Goal: Information Seeking & Learning: Learn about a topic

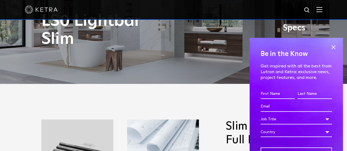
scroll to position [80, 0]
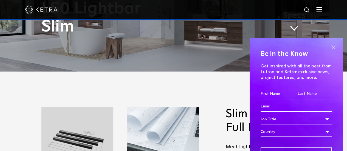
click at [329, 46] on span at bounding box center [333, 47] width 8 height 8
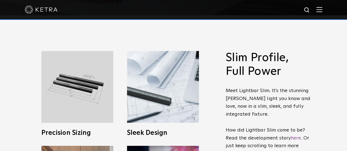
scroll to position [129, 0]
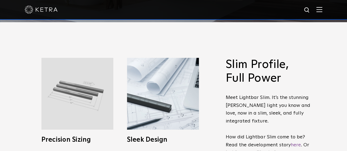
click at [98, 96] on img at bounding box center [77, 94] width 72 height 72
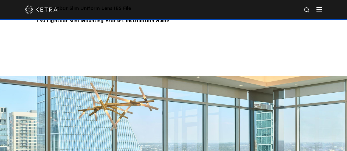
scroll to position [1013, 0]
drag, startPoint x: 206, startPoint y: 114, endPoint x: 168, endPoint y: 50, distance: 74.1
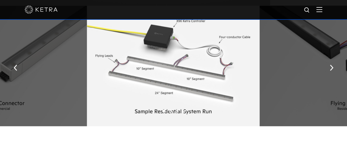
scroll to position [601, 0]
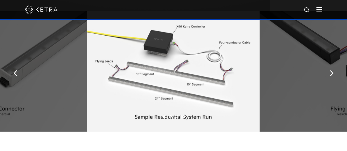
click at [323, 10] on img at bounding box center [320, 9] width 6 height 5
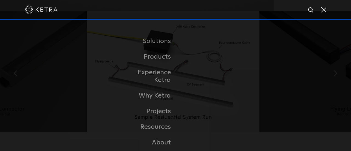
click at [0, 0] on link "Dining" at bounding box center [0, 0] width 0 height 0
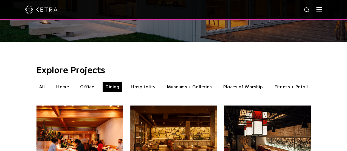
scroll to position [144, 0]
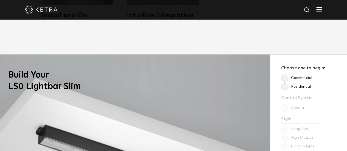
scroll to position [348, 0]
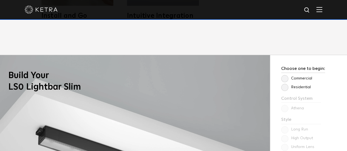
click at [299, 85] on label "Residential" at bounding box center [296, 87] width 30 height 5
click at [0, 0] on input "Residential" at bounding box center [0, 0] width 0 height 0
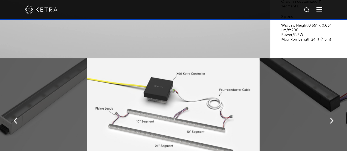
scroll to position [610, 0]
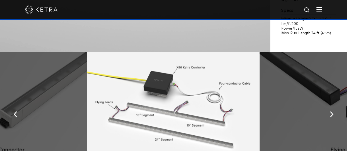
click at [309, 9] on img at bounding box center [307, 10] width 7 height 7
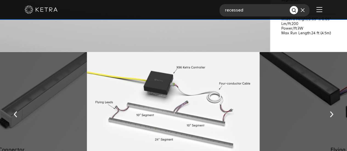
type input "recessed"
click at [290, 6] on button "Search" at bounding box center [294, 10] width 8 height 8
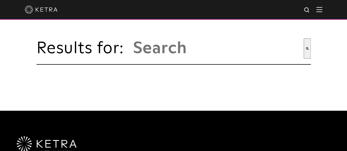
type input "recessed"
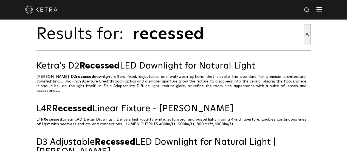
scroll to position [12, 0]
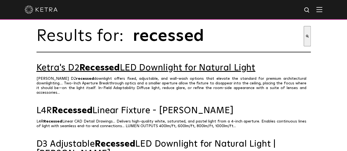
click at [133, 69] on link "Ketra's D2 Recessed LED Downlight for Natural Light" at bounding box center [174, 68] width 275 height 10
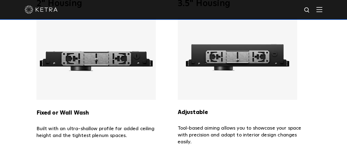
scroll to position [1026, 0]
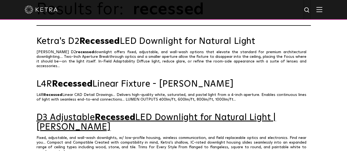
scroll to position [39, 0]
click at [201, 117] on link "D3 Adjustable Recessed LED Downlight for Natural Light | Ketra" at bounding box center [174, 122] width 275 height 19
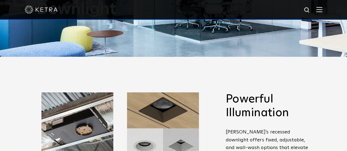
scroll to position [107, 0]
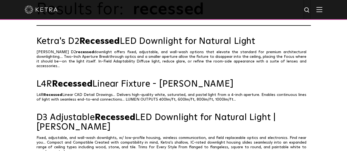
click at [309, 7] on div "recessed" at bounding box center [173, 10] width 347 height 20
click at [311, 8] on img at bounding box center [307, 10] width 7 height 7
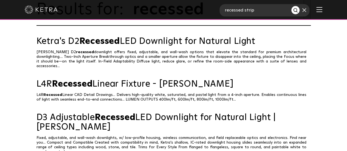
type input "recessed strip"
click at [292, 6] on button "Search" at bounding box center [296, 10] width 8 height 8
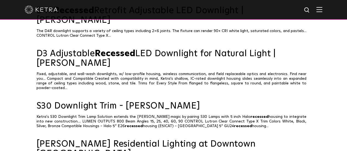
scroll to position [154, 0]
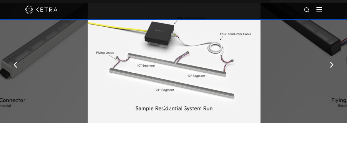
drag, startPoint x: 237, startPoint y: 122, endPoint x: 351, endPoint y: 149, distance: 117.2
click at [347, 112] on html "Solutions Commercial Residential Products Commercial Products Residential Produ…" at bounding box center [173, 114] width 347 height 1448
